Goal: Use online tool/utility: Use online tool/utility

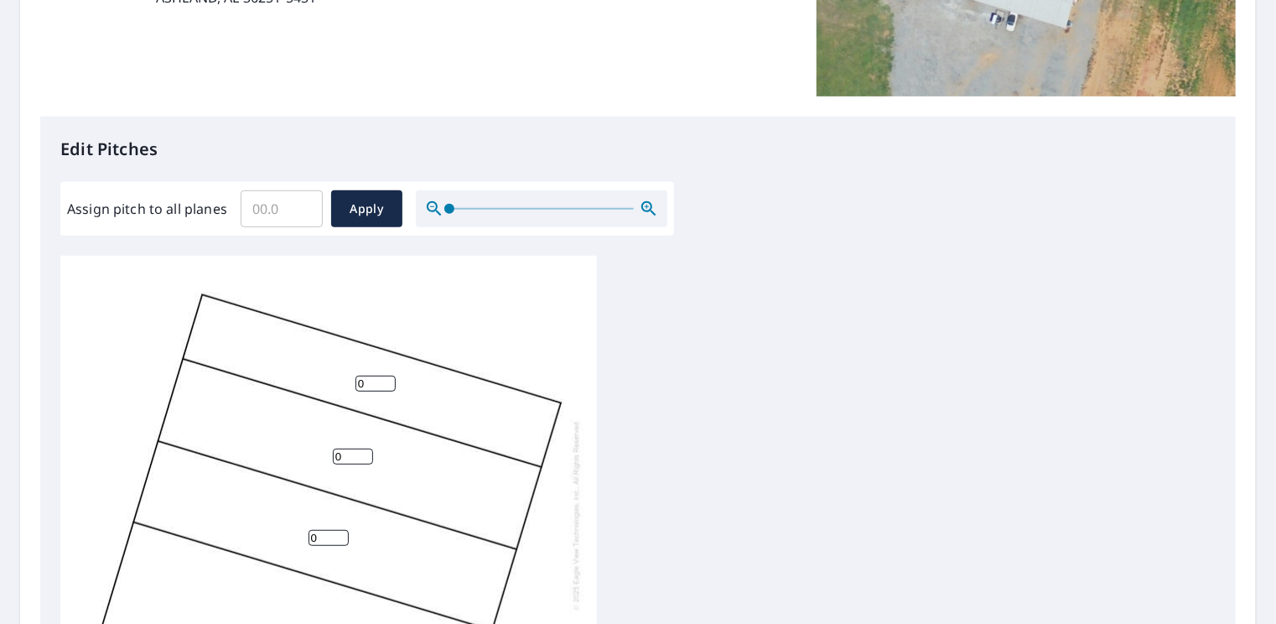
scroll to position [419, 0]
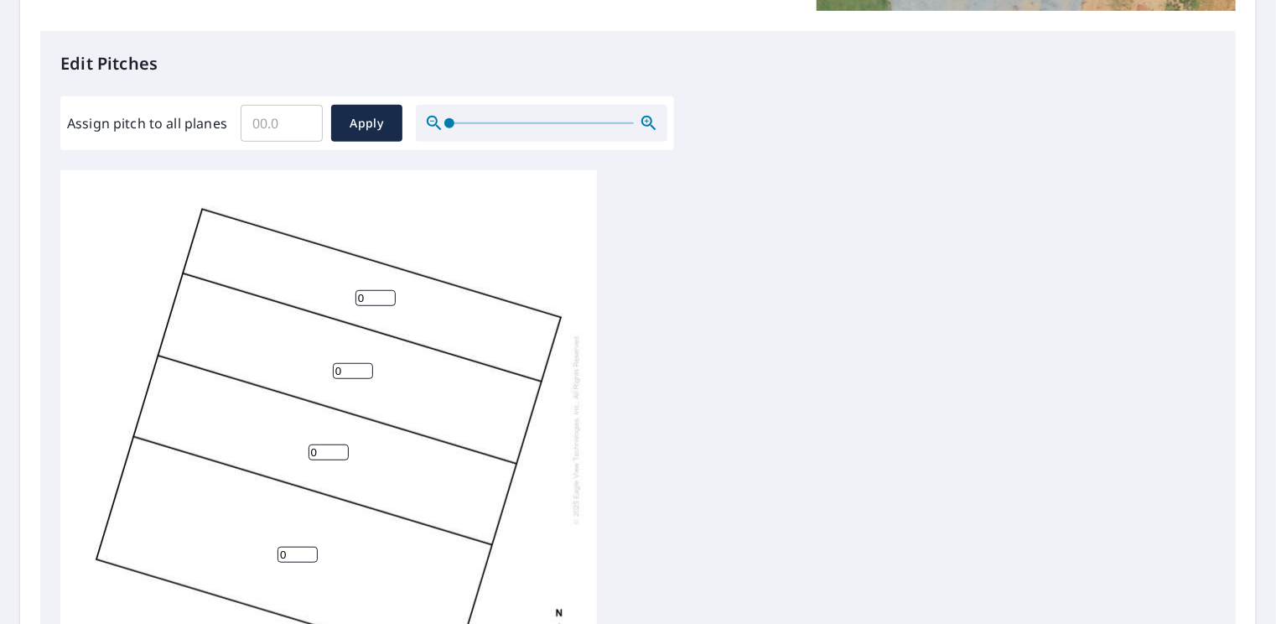
click at [336, 444] on input "0" at bounding box center [329, 452] width 40 height 16
click at [340, 444] on input "1" at bounding box center [329, 452] width 40 height 16
click at [340, 444] on input "2" at bounding box center [329, 452] width 40 height 16
click at [340, 444] on input "3" at bounding box center [329, 452] width 40 height 16
click at [340, 444] on input "4" at bounding box center [329, 452] width 40 height 16
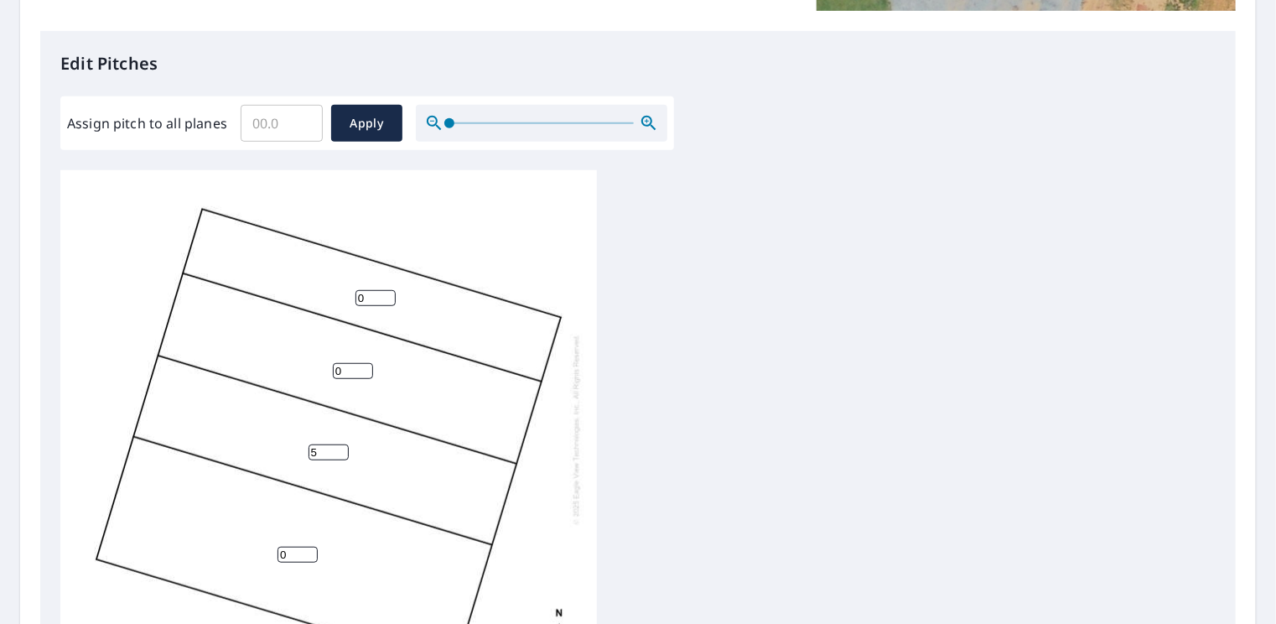
type input "5"
click at [340, 444] on input "5" at bounding box center [329, 452] width 40 height 16
click at [365, 363] on input "1" at bounding box center [353, 371] width 40 height 16
click at [365, 363] on input "2" at bounding box center [353, 371] width 40 height 16
click at [365, 363] on input "3" at bounding box center [353, 371] width 40 height 16
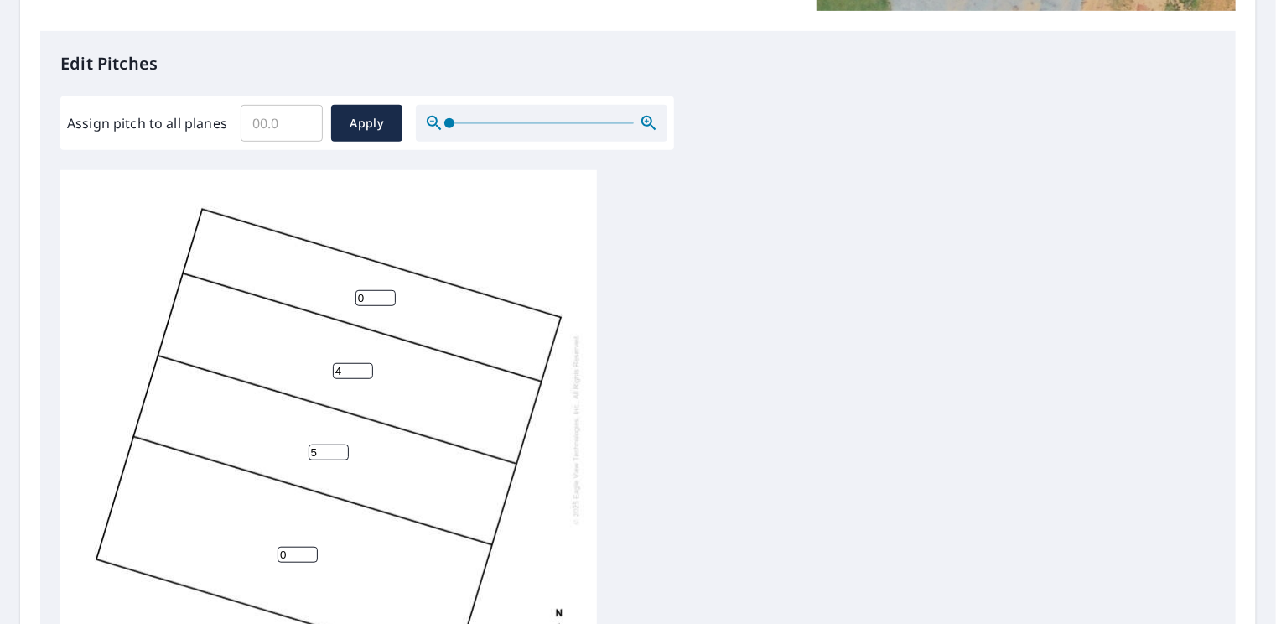
click at [365, 363] on input "4" at bounding box center [353, 371] width 40 height 16
type input "5"
click at [365, 363] on input "5" at bounding box center [353, 371] width 40 height 16
click at [386, 290] on input "1" at bounding box center [375, 298] width 40 height 16
type input "2"
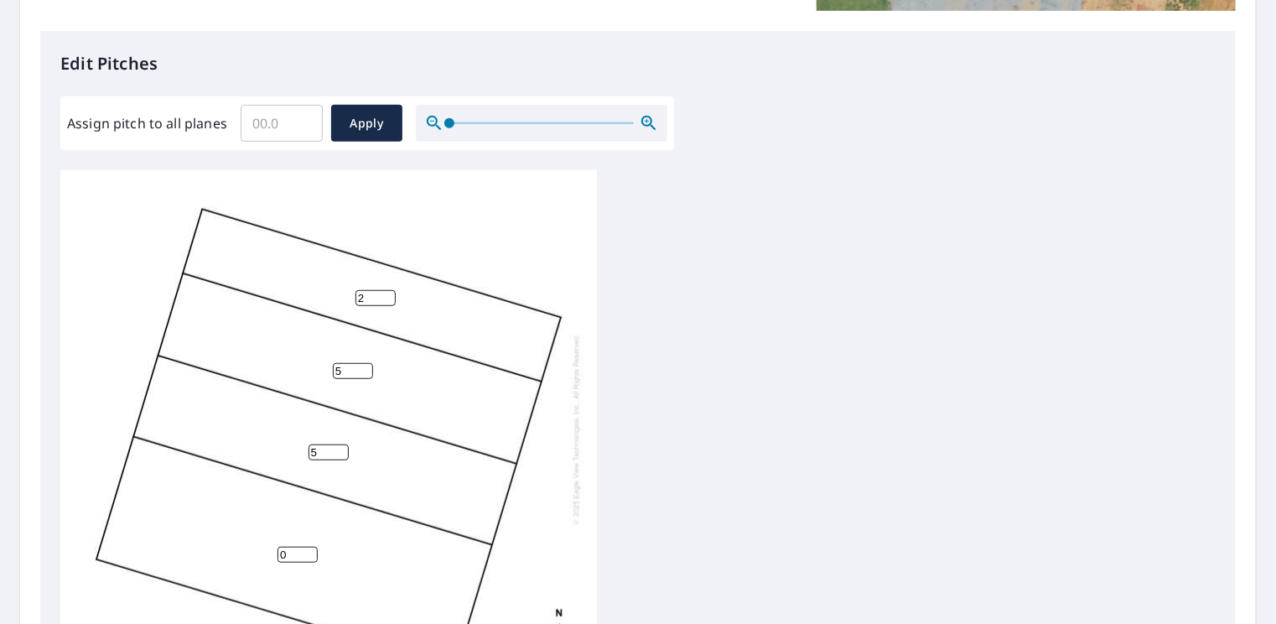
click at [386, 290] on input "2" at bounding box center [375, 298] width 40 height 16
click at [309, 547] on input "1" at bounding box center [298, 555] width 40 height 16
type input "2"
click at [309, 547] on input "2" at bounding box center [298, 555] width 40 height 16
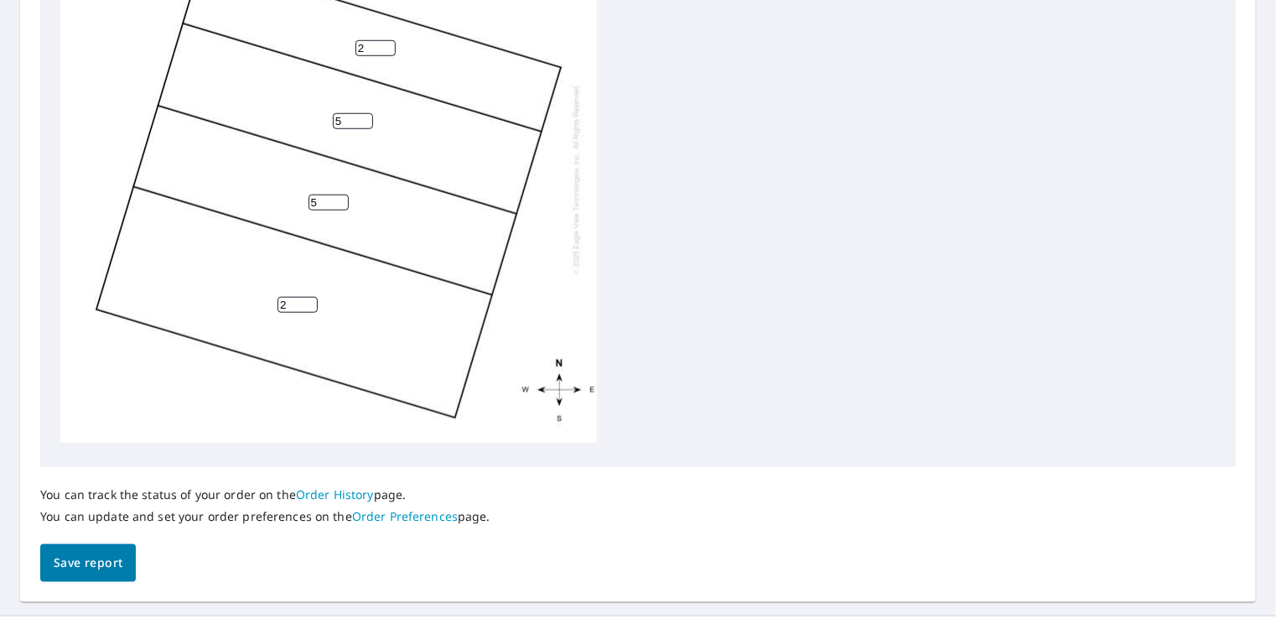
scroll to position [703, 0]
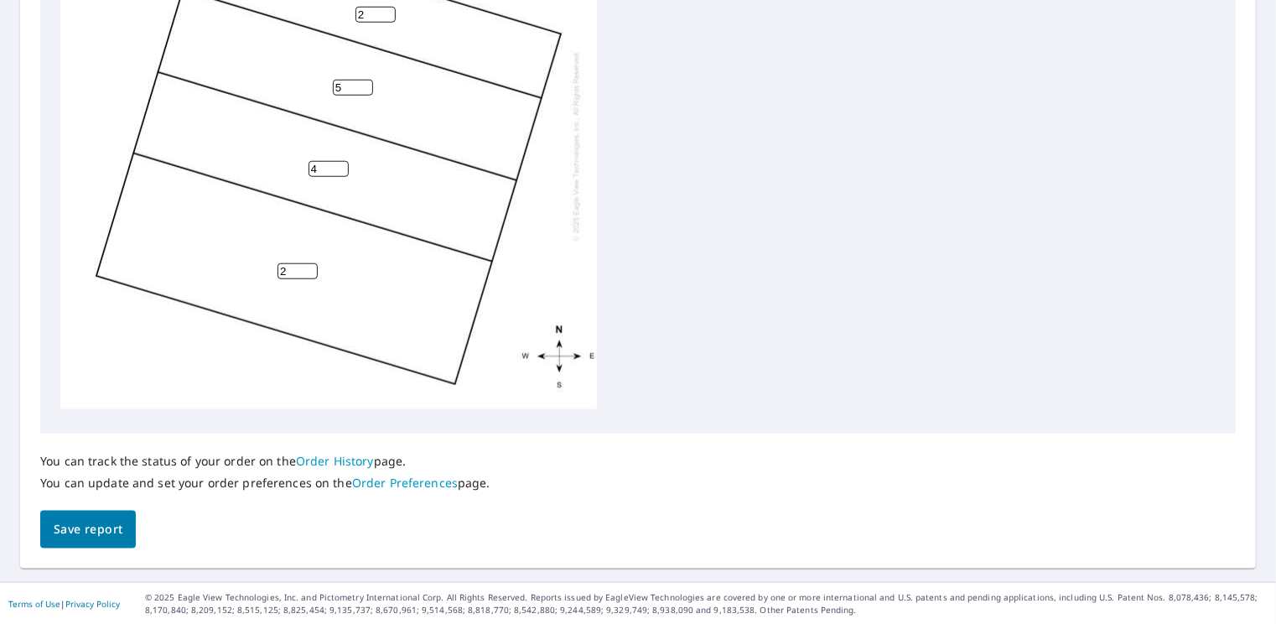
type input "4"
click at [338, 161] on input "4" at bounding box center [329, 169] width 40 height 16
click at [364, 80] on input "4" at bounding box center [353, 88] width 40 height 16
type input "5"
click at [365, 80] on input "5" at bounding box center [353, 88] width 40 height 16
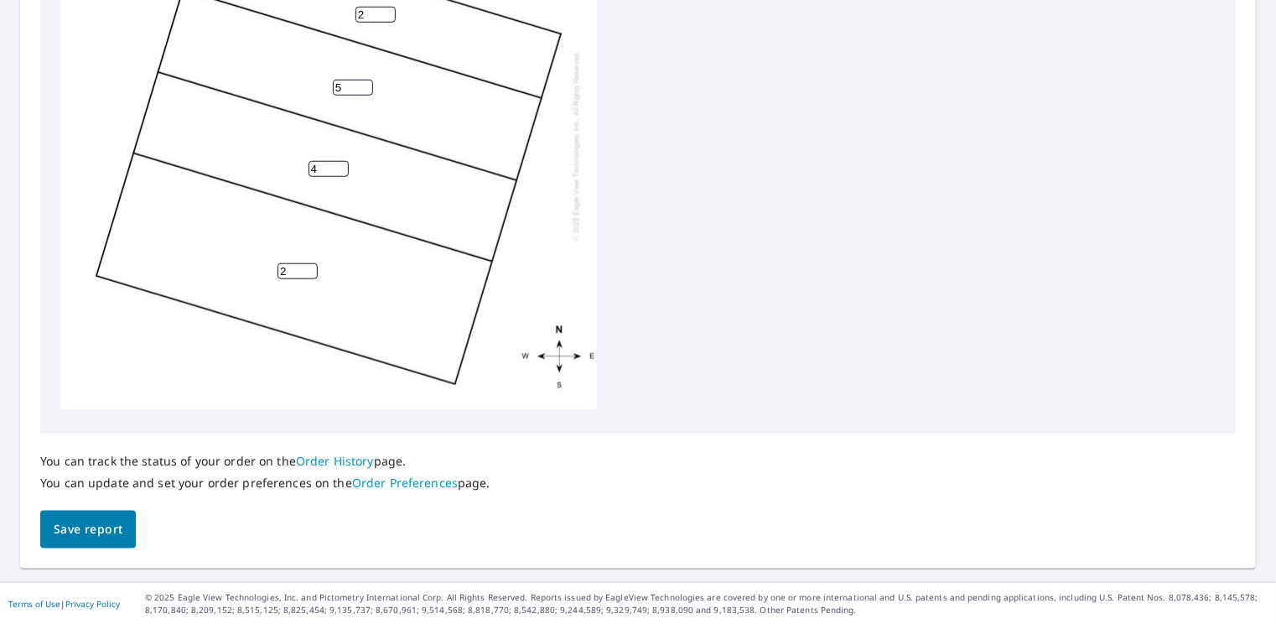
click at [324, 161] on input "4" at bounding box center [329, 169] width 40 height 16
type input "5"
click at [340, 161] on input "5" at bounding box center [329, 169] width 40 height 16
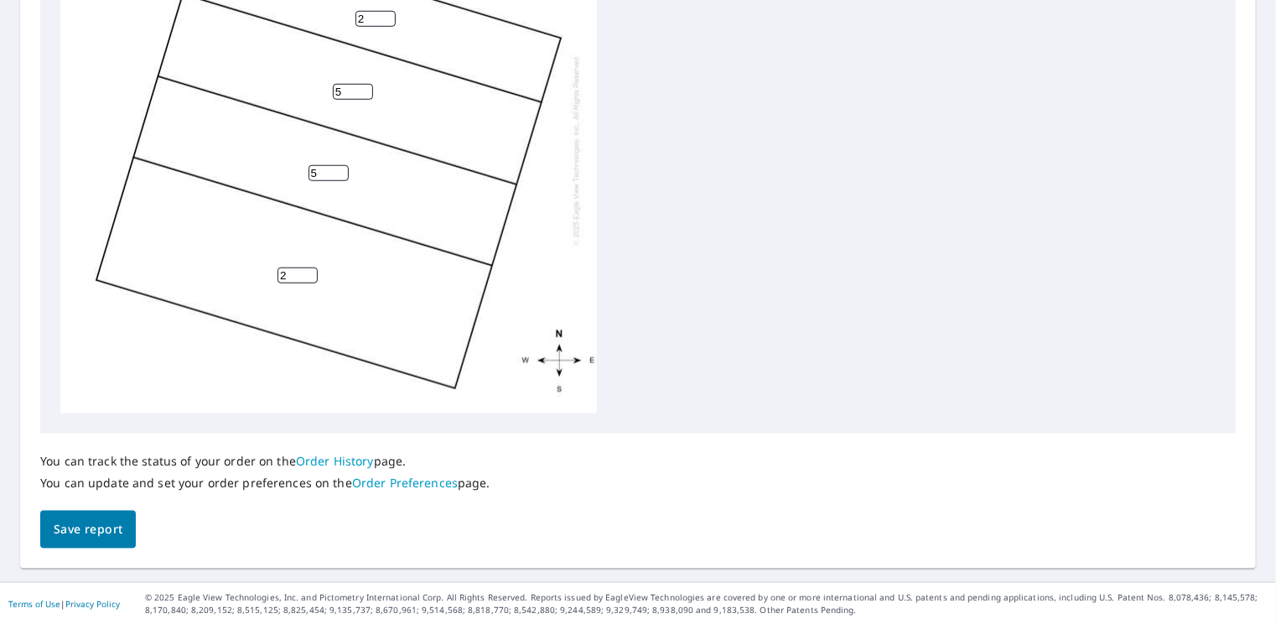
click at [293, 277] on input "2" at bounding box center [298, 275] width 40 height 16
type input "3"
click at [309, 272] on input "3" at bounding box center [298, 275] width 40 height 16
click at [369, 18] on input "2" at bounding box center [375, 19] width 40 height 16
type input "3"
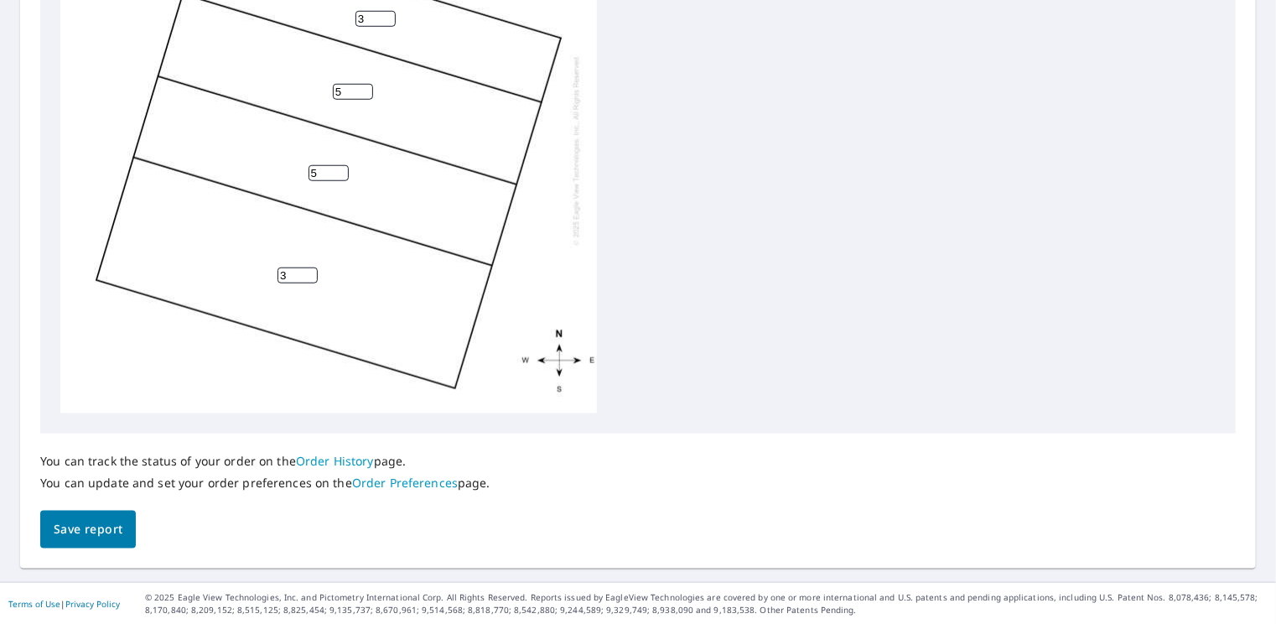
click at [387, 13] on input "3" at bounding box center [375, 19] width 40 height 16
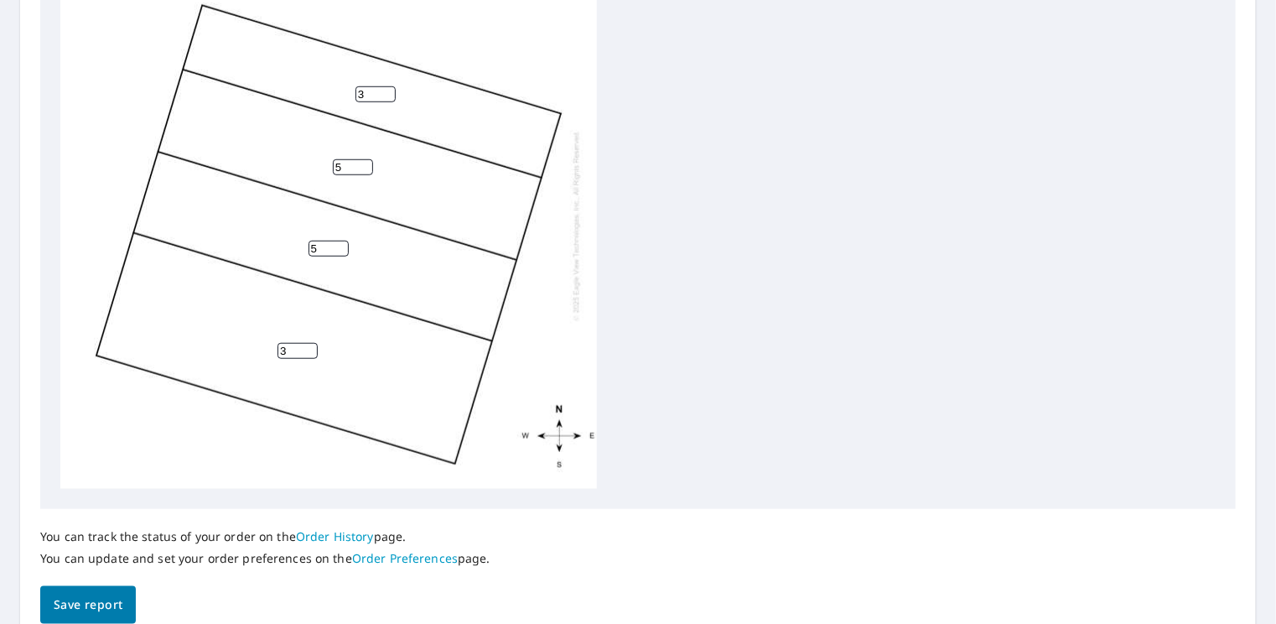
scroll to position [619, 0]
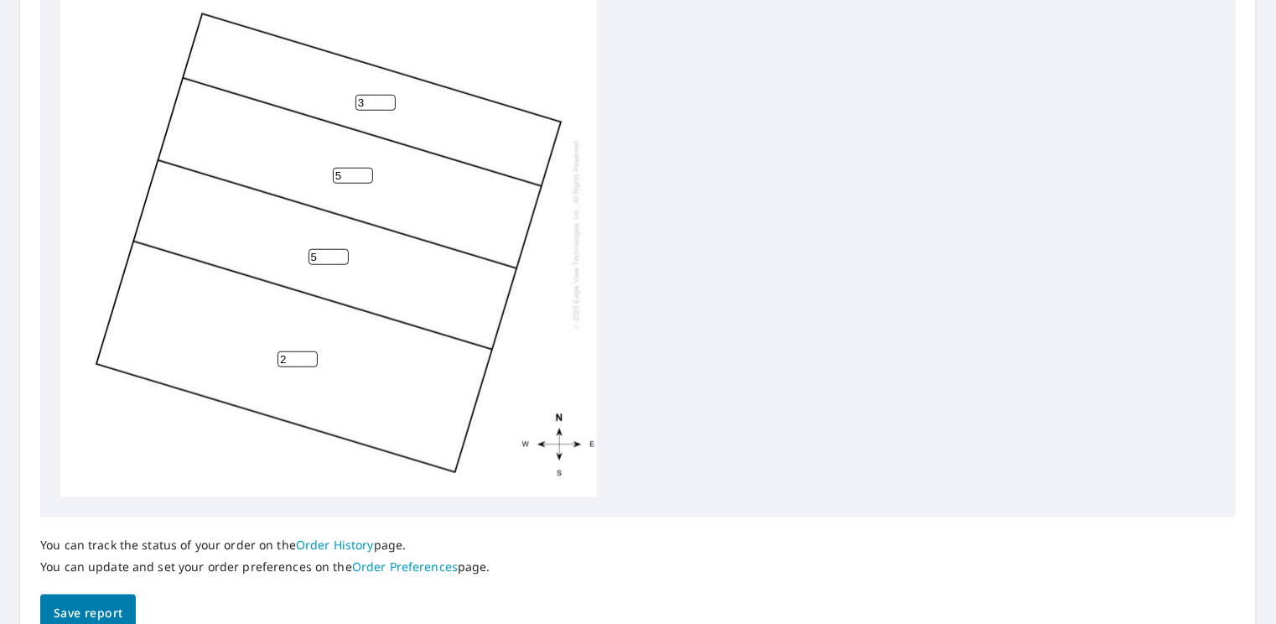
type input "2"
click at [309, 362] on input "2" at bounding box center [298, 359] width 40 height 16
type input "2"
click at [383, 106] on input "2" at bounding box center [375, 103] width 40 height 16
click at [682, 322] on div "2 5 5 2" at bounding box center [637, 234] width 1155 height 527
